Goal: Find specific page/section: Find specific page/section

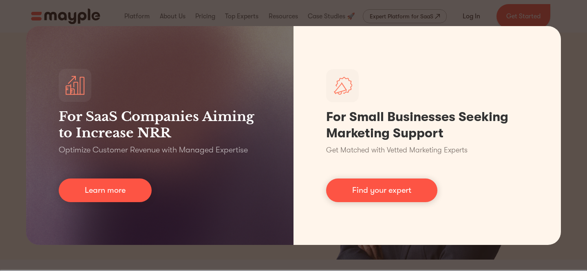
click at [397, 7] on div "For SaaS Companies Aiming to Increase NRR Optimize Customer Revenue with Manage…" at bounding box center [293, 135] width 587 height 271
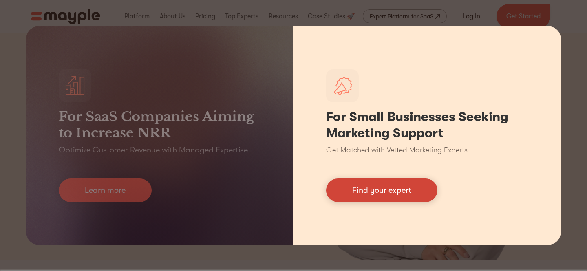
click at [365, 187] on link "Find your expert" at bounding box center [381, 191] width 111 height 24
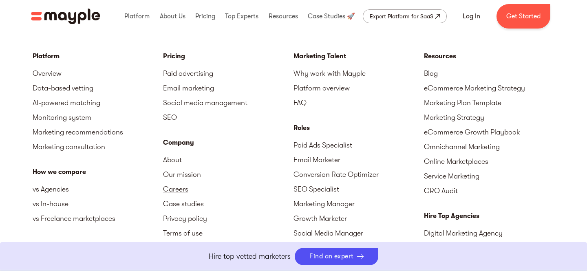
scroll to position [3562, 0]
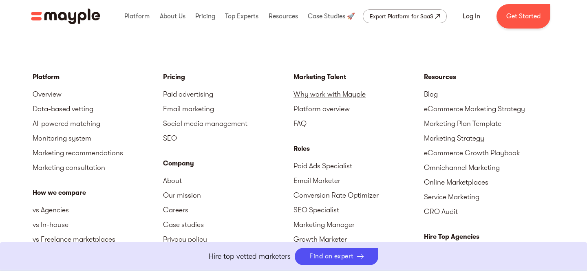
click at [350, 95] on link "Why work with Mayple" at bounding box center [359, 94] width 131 height 15
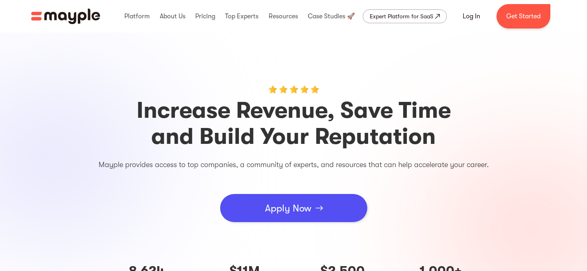
click at [281, 208] on div "Apply Now" at bounding box center [288, 208] width 46 height 24
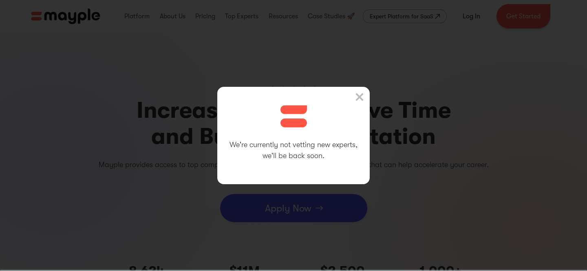
click at [361, 93] on img at bounding box center [360, 97] width 8 height 8
